Goal: Task Accomplishment & Management: Manage account settings

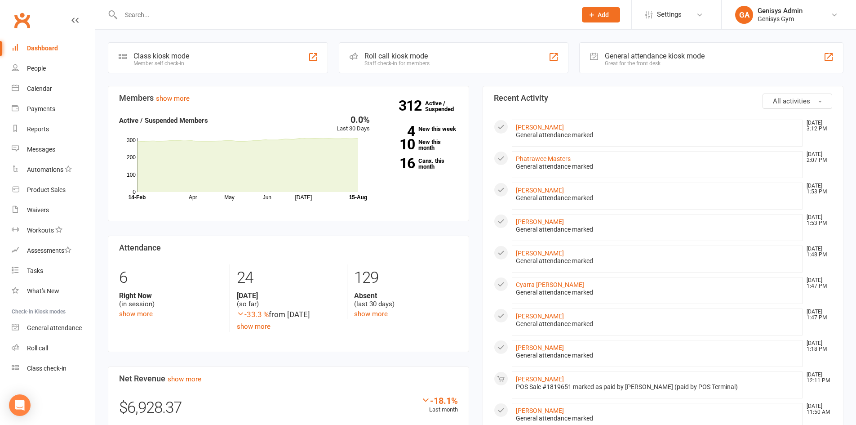
click at [182, 19] on input "text" at bounding box center [344, 15] width 452 height 13
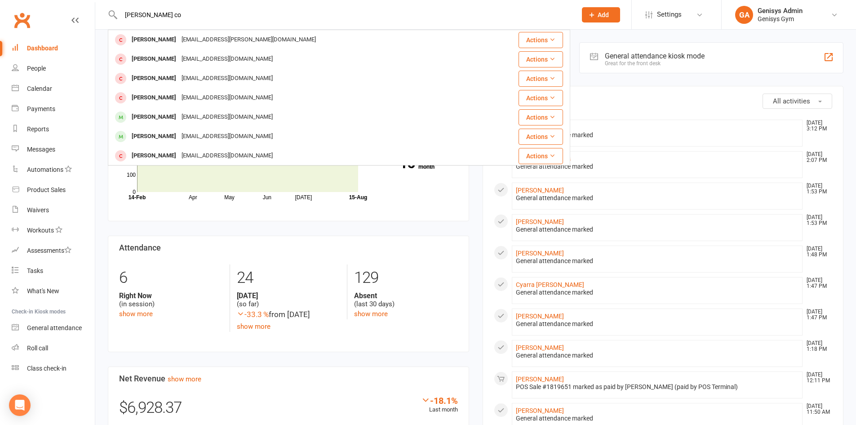
click at [181, 25] on div "[PERSON_NAME] co [PERSON_NAME] [EMAIL_ADDRESS][PERSON_NAME][DOMAIN_NAME] Action…" at bounding box center [339, 14] width 462 height 29
click at [184, 14] on input "[PERSON_NAME] co" at bounding box center [344, 15] width 452 height 13
type input "[PERSON_NAME]"
click at [179, 37] on div "[EMAIL_ADDRESS][DOMAIN_NAME]" at bounding box center [227, 39] width 97 height 13
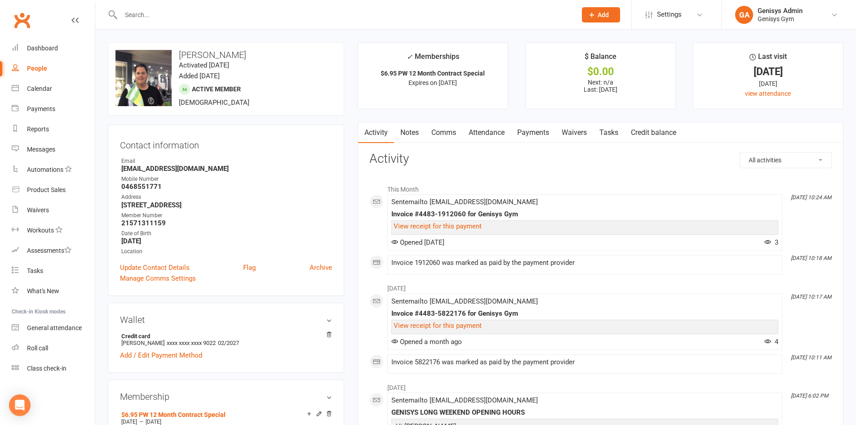
click at [540, 133] on link "Payments" at bounding box center [533, 132] width 44 height 21
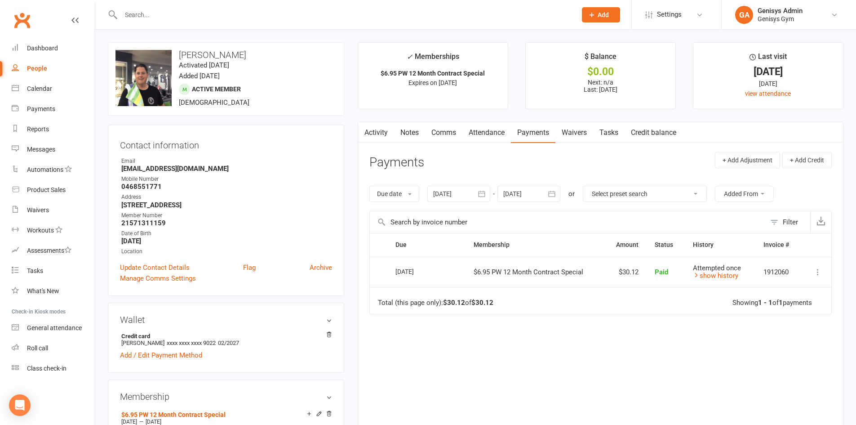
click at [496, 131] on link "Attendance" at bounding box center [486, 132] width 49 height 21
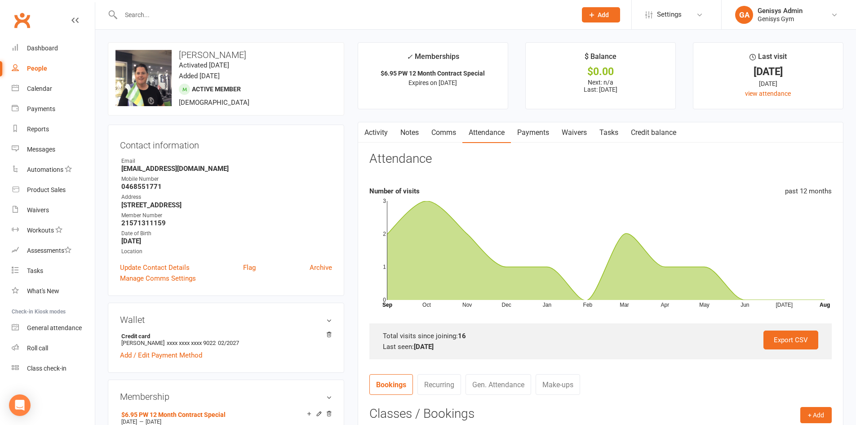
click at [442, 130] on link "Comms" at bounding box center [443, 132] width 37 height 21
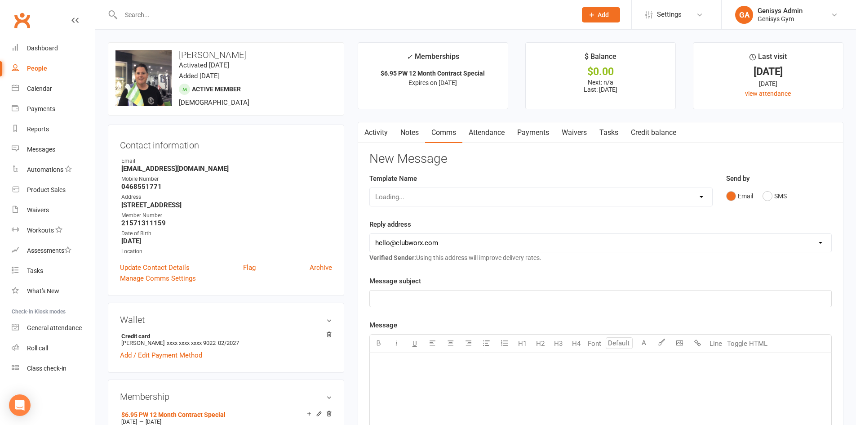
click at [407, 132] on link "Notes" at bounding box center [409, 132] width 31 height 21
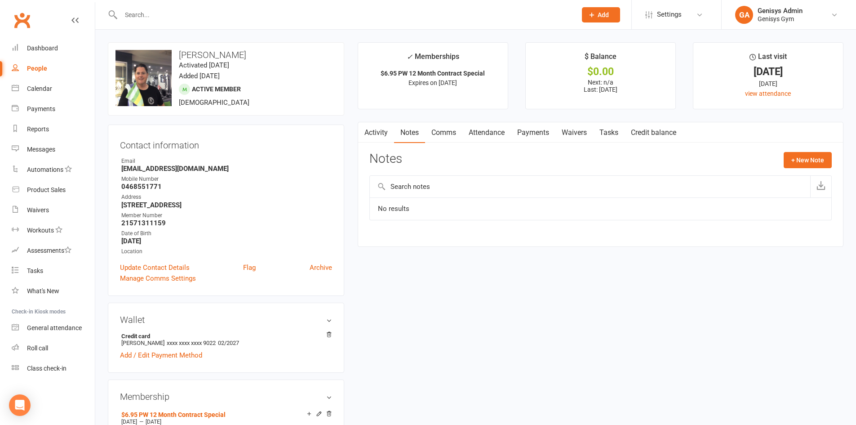
click at [379, 132] on link "Activity" at bounding box center [376, 132] width 36 height 21
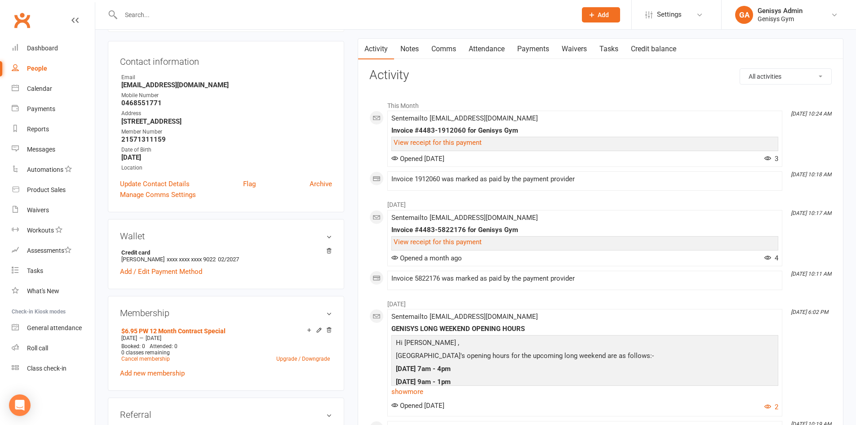
scroll to position [225, 0]
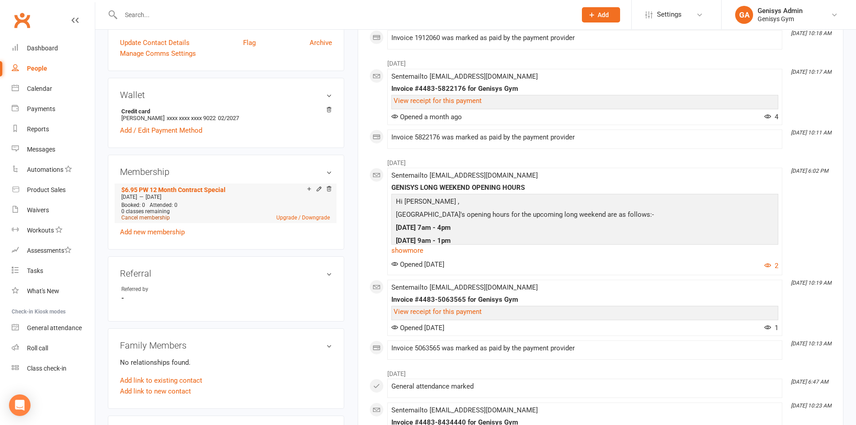
click at [150, 216] on link "Cancel membership" at bounding box center [145, 217] width 49 height 6
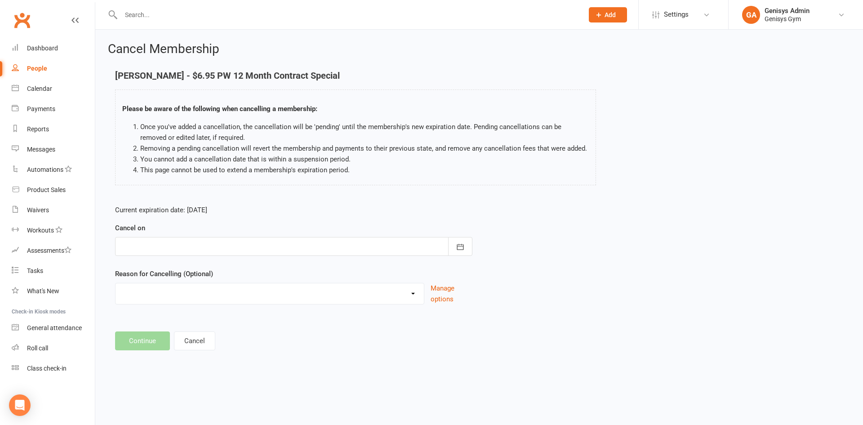
click at [190, 246] on div at bounding box center [293, 246] width 357 height 19
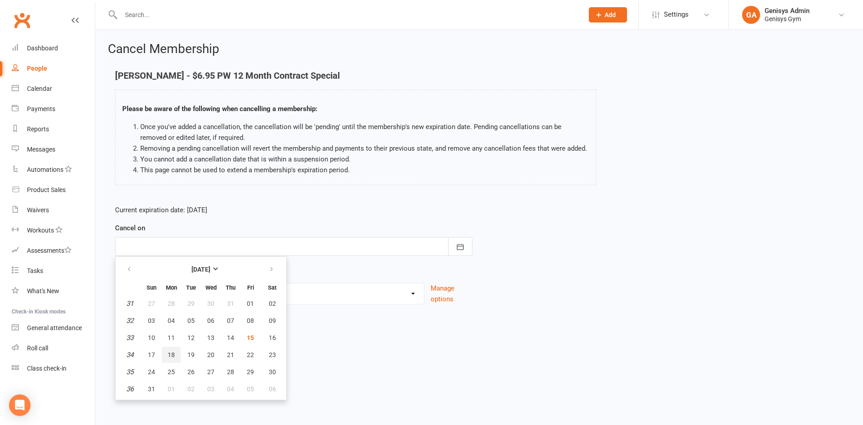
click at [171, 354] on span "18" at bounding box center [171, 354] width 7 height 7
type input "[DATE]"
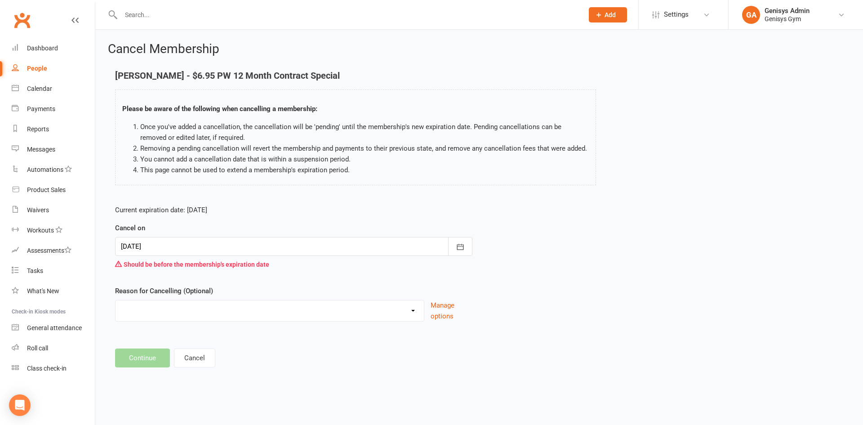
click at [174, 310] on select "Holiday Injury Other reason" at bounding box center [269, 309] width 308 height 18
drag, startPoint x: 505, startPoint y: 273, endPoint x: 272, endPoint y: 78, distance: 303.7
click at [502, 273] on div "Current expiration date: [DATE] Cancel on [DATE] [DATE] Sun Mon Tue Wed Thu Fri…" at bounding box center [478, 266] width 741 height 136
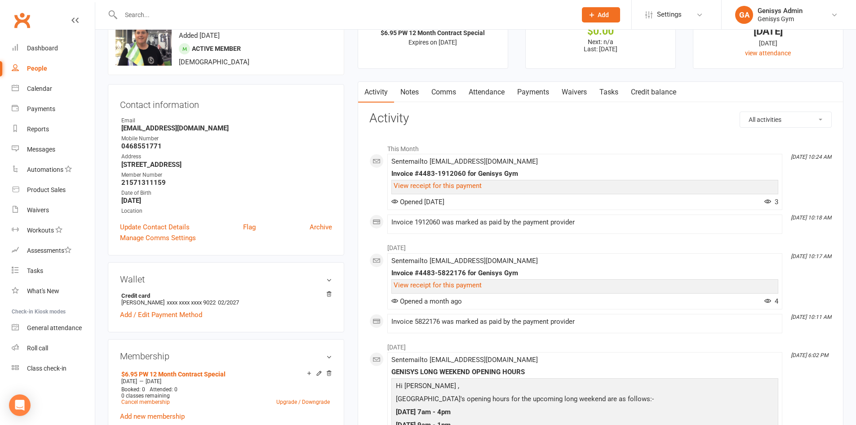
scroll to position [90, 0]
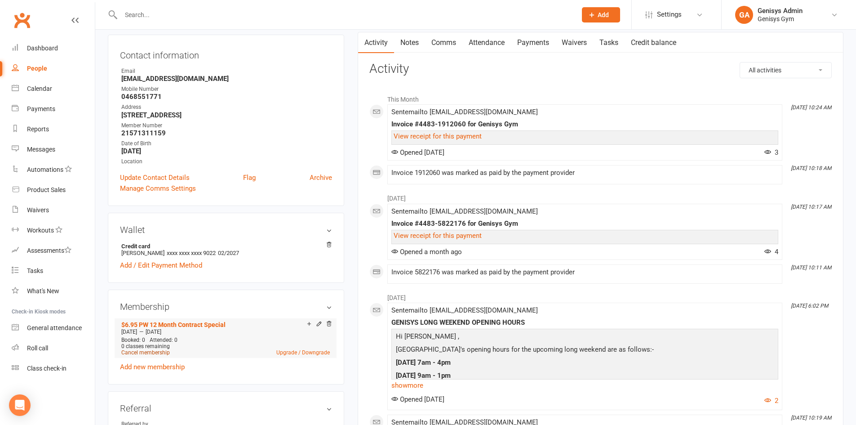
click at [148, 351] on link "Cancel membership" at bounding box center [145, 352] width 49 height 6
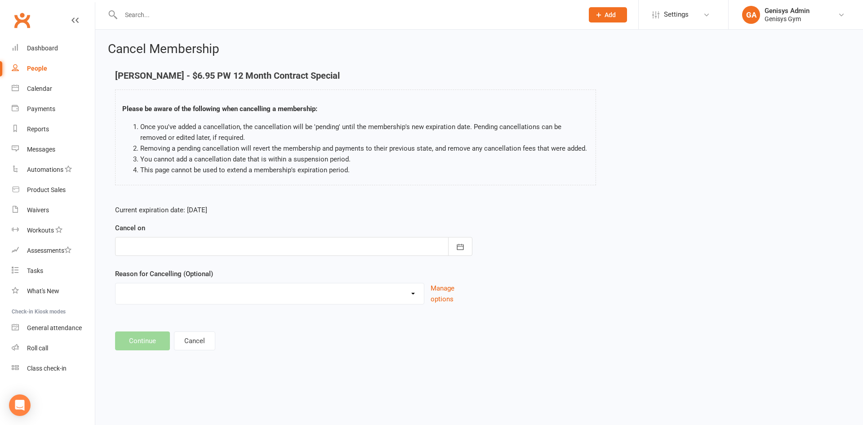
click at [271, 257] on form "Current expiration date: [DATE] Cancel on [DATE] Sun Mon Tue Wed Thu Fri Sat 31…" at bounding box center [293, 254] width 357 height 100
click at [217, 245] on div at bounding box center [293, 246] width 357 height 19
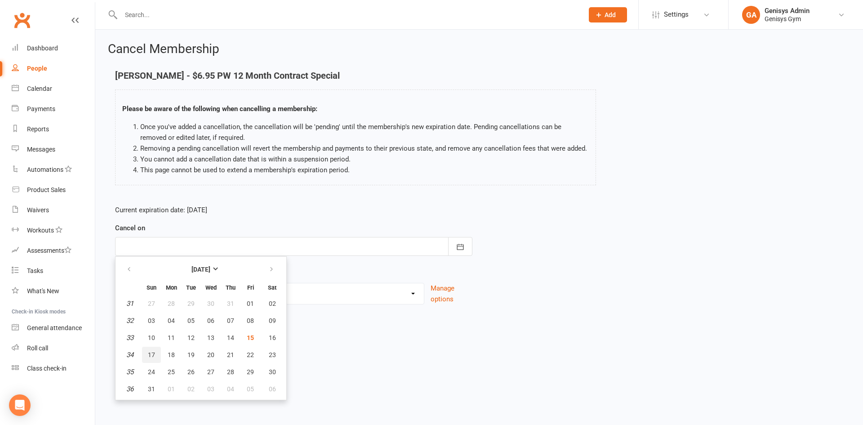
click at [151, 353] on span "17" at bounding box center [151, 354] width 7 height 7
type input "[DATE]"
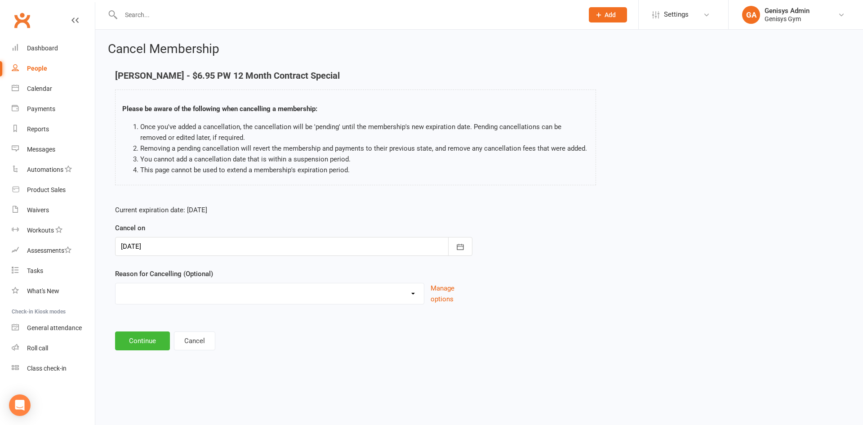
click at [168, 291] on select "Holiday Injury Other reason" at bounding box center [269, 292] width 308 height 18
click at [163, 354] on div "Cancel Membership [PERSON_NAME] - $6.95 PW 12 Month Contract Special Please be …" at bounding box center [479, 197] width 768 height 335
click at [178, 292] on select "Holiday Injury Other reason" at bounding box center [269, 292] width 308 height 18
select select "2"
click at [115, 283] on select "Holiday Injury Other reason" at bounding box center [269, 292] width 308 height 18
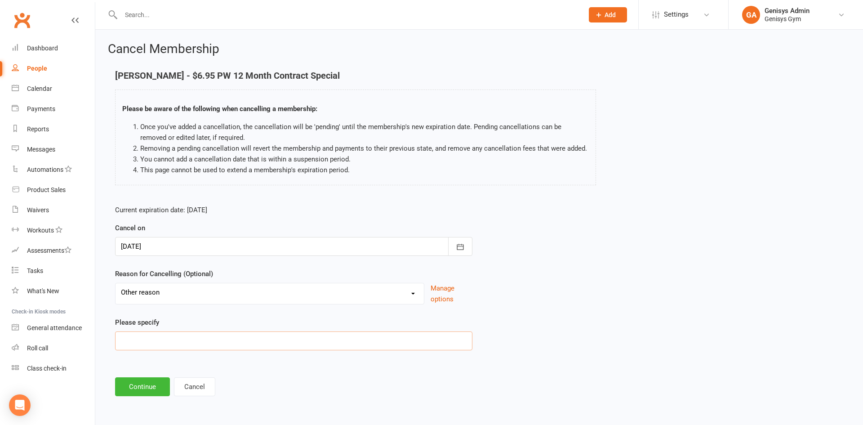
click at [154, 338] on input at bounding box center [293, 340] width 357 height 19
type input "End of Contract"
click at [142, 380] on button "Continue" at bounding box center [142, 386] width 55 height 19
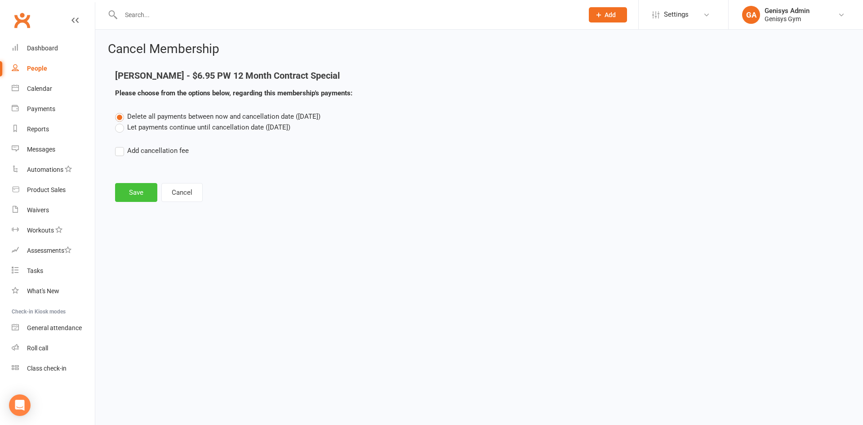
click at [133, 190] on button "Save" at bounding box center [136, 192] width 42 height 19
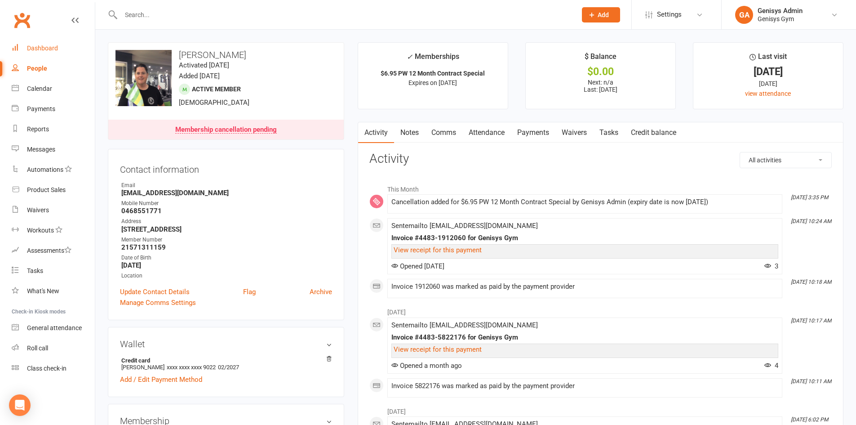
click at [37, 42] on link "Dashboard" at bounding box center [53, 48] width 83 height 20
